Goal: Task Accomplishment & Management: Manage account settings

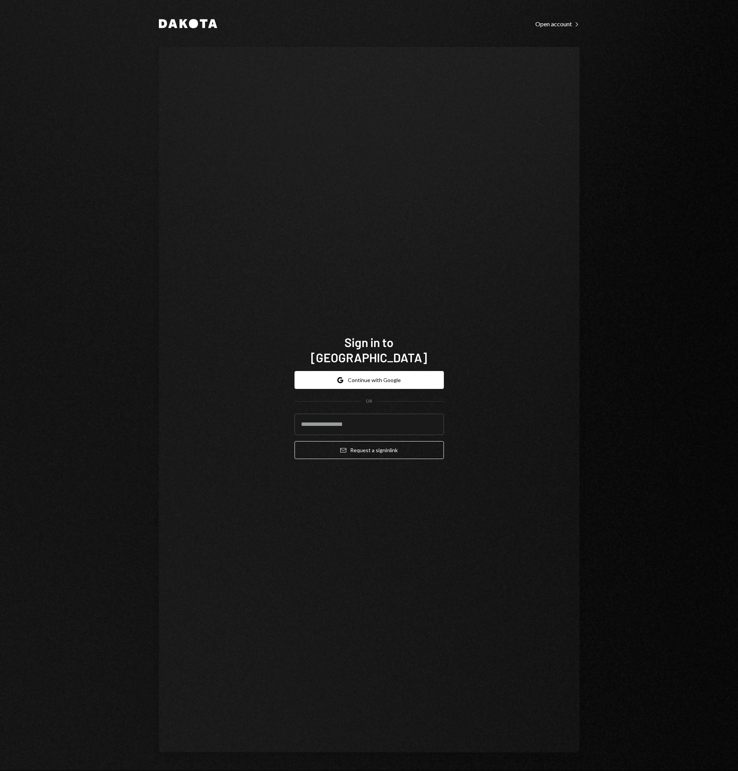
click at [145, 109] on div "Dakota Open account Right Caret Sign in to Dakota Google Continue with Google O…" at bounding box center [369, 385] width 457 height 771
